Goal: Information Seeking & Learning: Learn about a topic

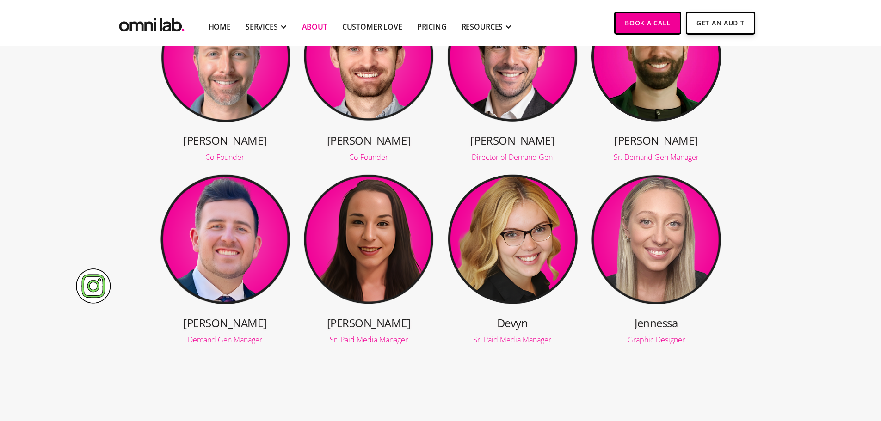
scroll to position [277, 0]
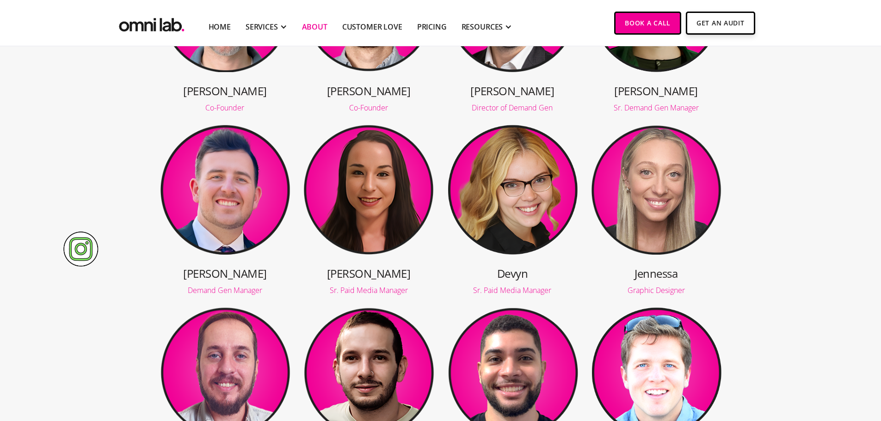
click at [363, 196] on img at bounding box center [368, 188] width 131 height 131
click at [360, 194] on img at bounding box center [368, 188] width 131 height 131
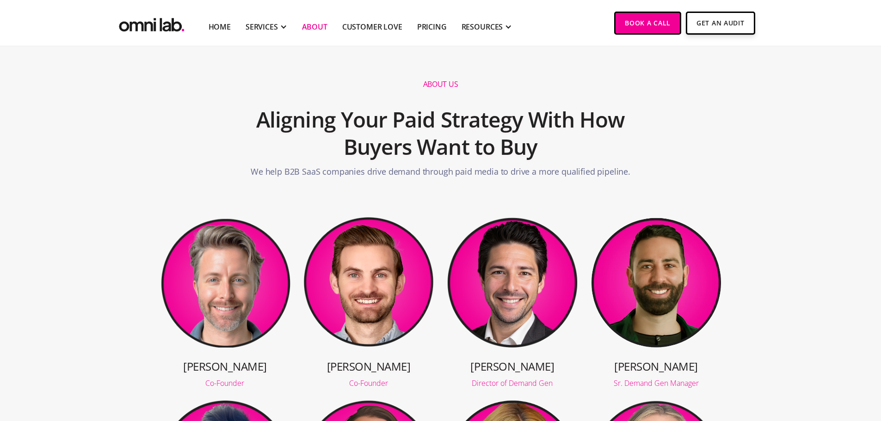
scroll to position [0, 0]
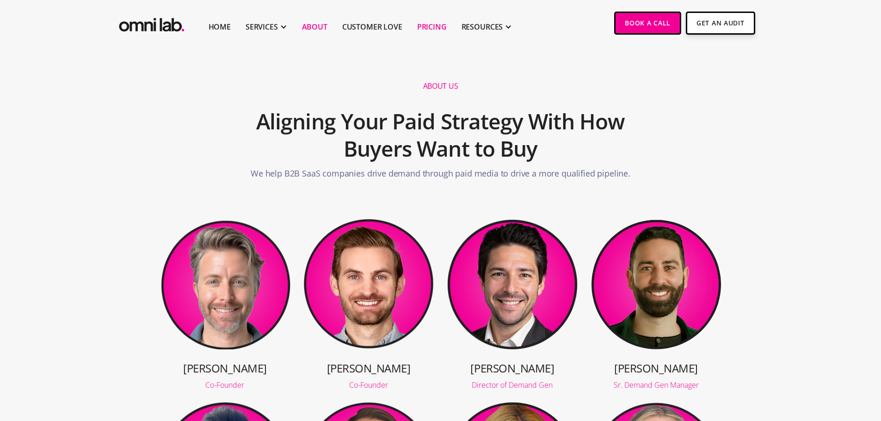
click at [437, 23] on link "Pricing" at bounding box center [432, 26] width 30 height 11
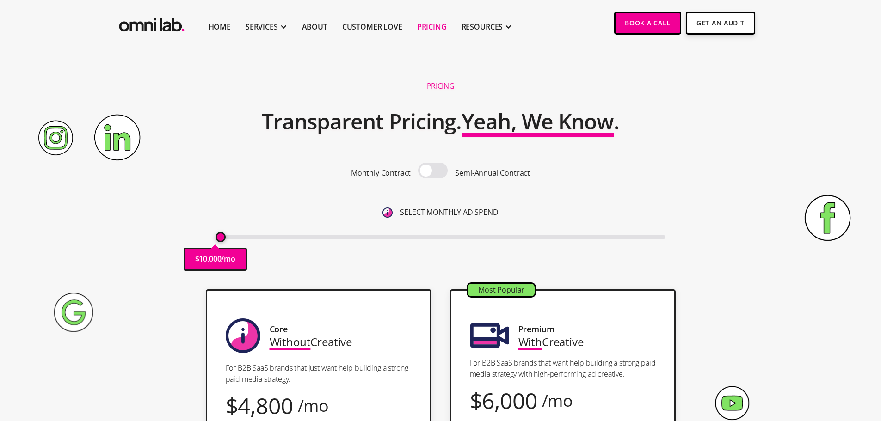
click at [216, 239] on input "range" at bounding box center [441, 237] width 450 height 4
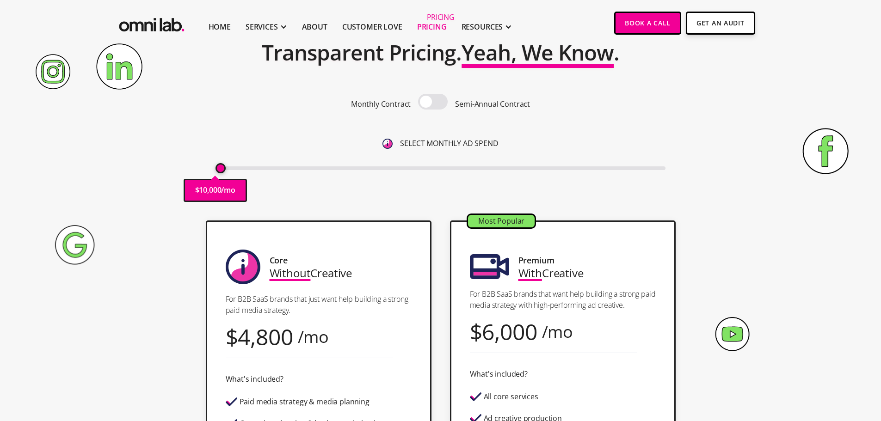
scroll to position [92, 0]
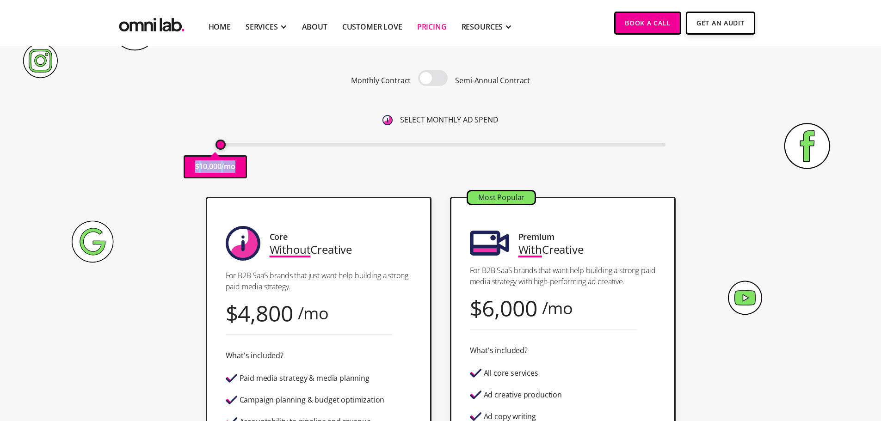
drag, startPoint x: 218, startPoint y: 148, endPoint x: 263, endPoint y: 148, distance: 44.4
click at [263, 148] on div "$ 10,000 /mo" at bounding box center [441, 144] width 450 height 12
click at [435, 78] on span at bounding box center [433, 78] width 30 height 16
click at [433, 79] on input "checkbox" at bounding box center [433, 79] width 0 height 0
click at [435, 78] on span at bounding box center [433, 78] width 30 height 16
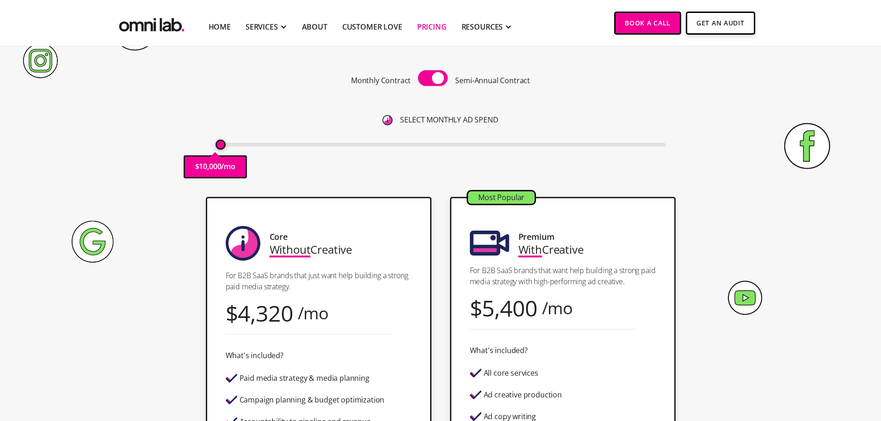
click at [433, 79] on input "checkbox" at bounding box center [433, 79] width 0 height 0
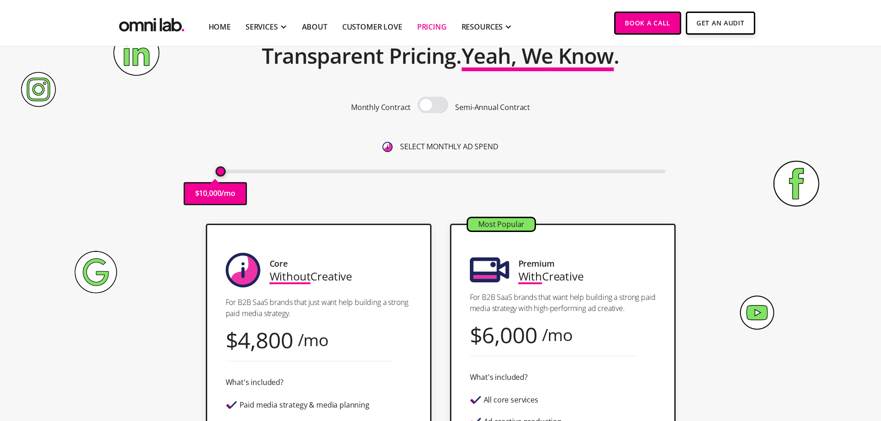
scroll to position [46, 0]
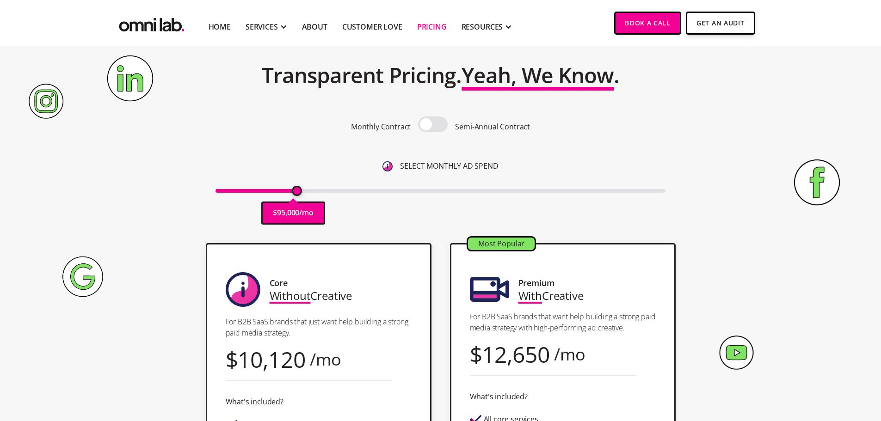
drag, startPoint x: 217, startPoint y: 192, endPoint x: 296, endPoint y: 196, distance: 78.7
click at [296, 193] on input "range" at bounding box center [441, 191] width 450 height 4
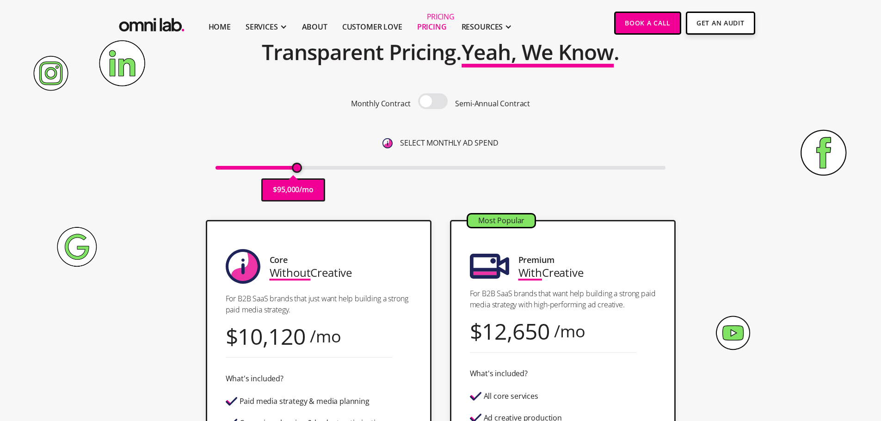
scroll to position [92, 0]
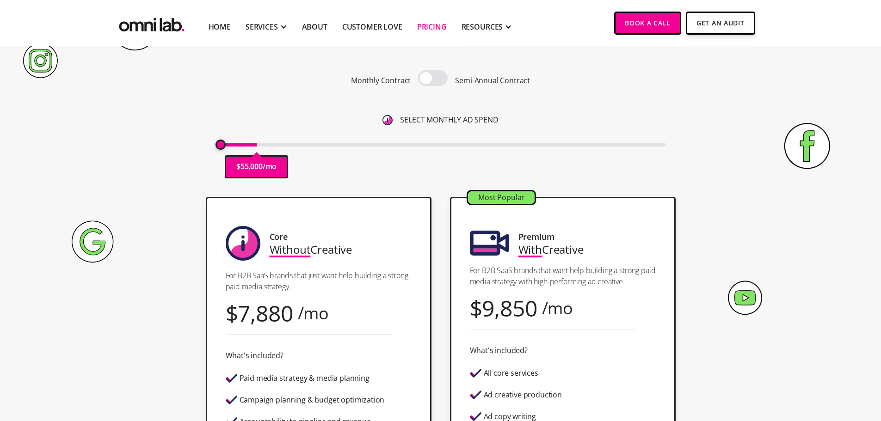
drag, startPoint x: 296, startPoint y: 146, endPoint x: 132, endPoint y: 164, distance: 164.7
type input "10000"
click at [216, 147] on input "range" at bounding box center [441, 145] width 450 height 4
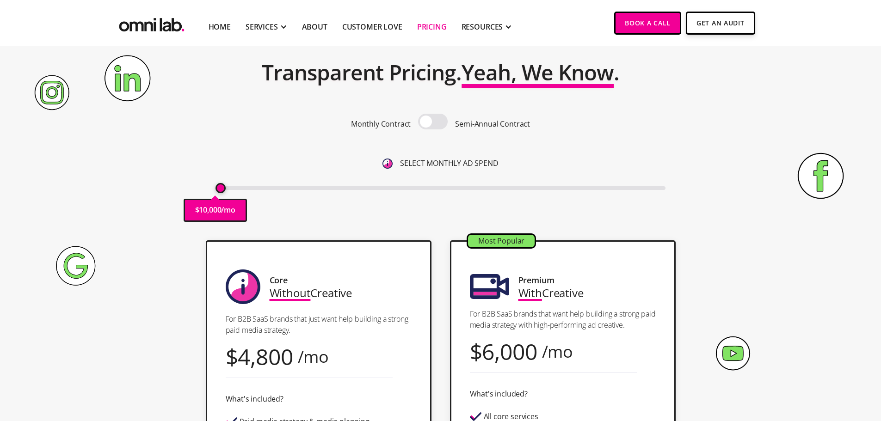
scroll to position [0, 0]
